Goal: Information Seeking & Learning: Find specific fact

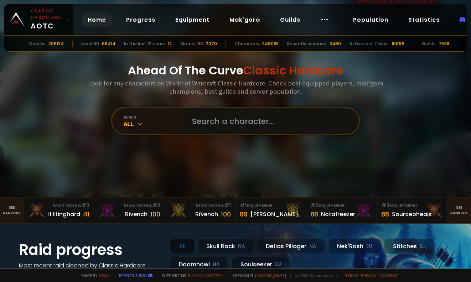
click at [205, 114] on input "text" at bounding box center [269, 121] width 162 height 26
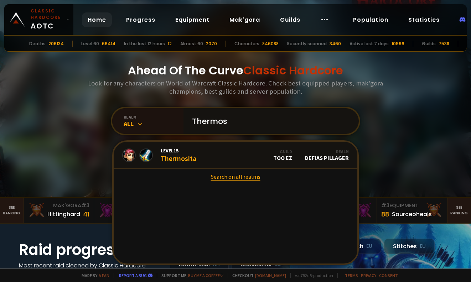
type input "Thermos"
click at [224, 175] on link "Search on all realms" at bounding box center [236, 177] width 244 height 16
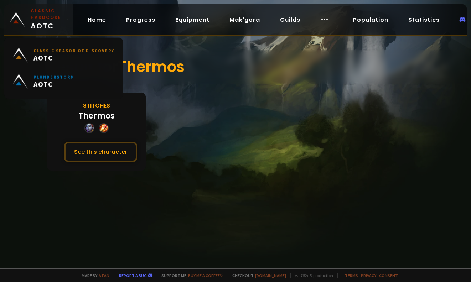
click at [32, 21] on span "Classic Hardcore AOTC" at bounding box center [47, 20] width 33 height 24
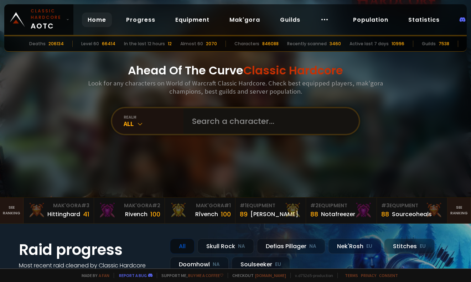
drag, startPoint x: 233, startPoint y: 120, endPoint x: 237, endPoint y: 117, distance: 4.6
click at [234, 119] on input "text" at bounding box center [269, 121] width 162 height 26
type input "Anomami"
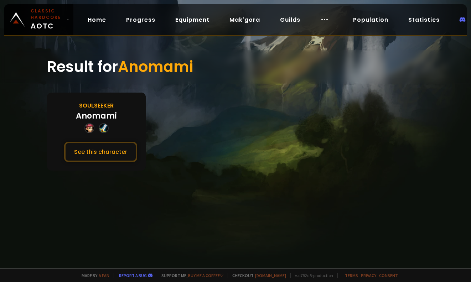
drag, startPoint x: 121, startPoint y: 104, endPoint x: 114, endPoint y: 106, distance: 7.2
click at [120, 104] on div "Soulseeker Anomami See this character" at bounding box center [96, 132] width 99 height 78
click at [110, 149] on button "See this character" at bounding box center [100, 152] width 73 height 20
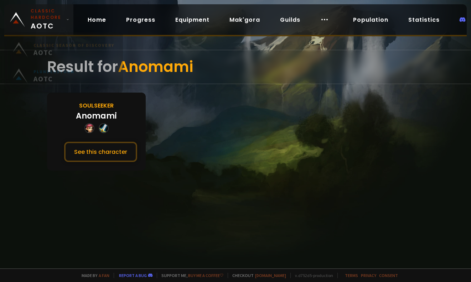
click at [29, 16] on link "Classic Hardcore AOTC" at bounding box center [38, 19] width 69 height 31
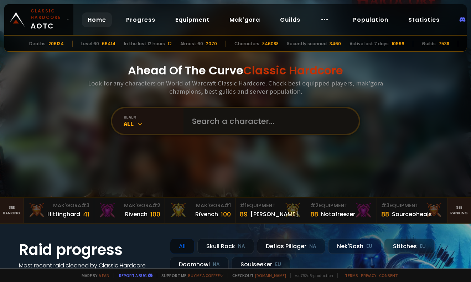
click at [203, 116] on input "text" at bounding box center [269, 121] width 162 height 26
type input "Druidmb"
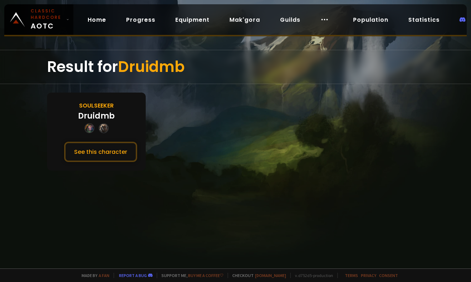
click at [469, 71] on div "Result for Druidmb Soulseeker Druidmb See this character" at bounding box center [235, 134] width 471 height 269
click at [107, 156] on button "See this character" at bounding box center [100, 152] width 73 height 20
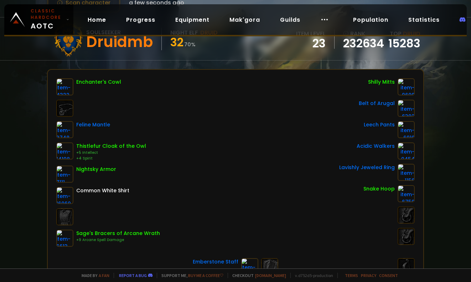
scroll to position [36, 0]
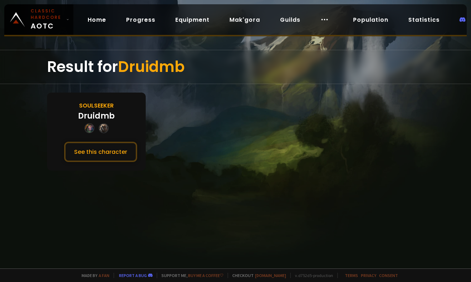
click at [462, 42] on div at bounding box center [235, 141] width 471 height 282
